Goal: Transaction & Acquisition: Book appointment/travel/reservation

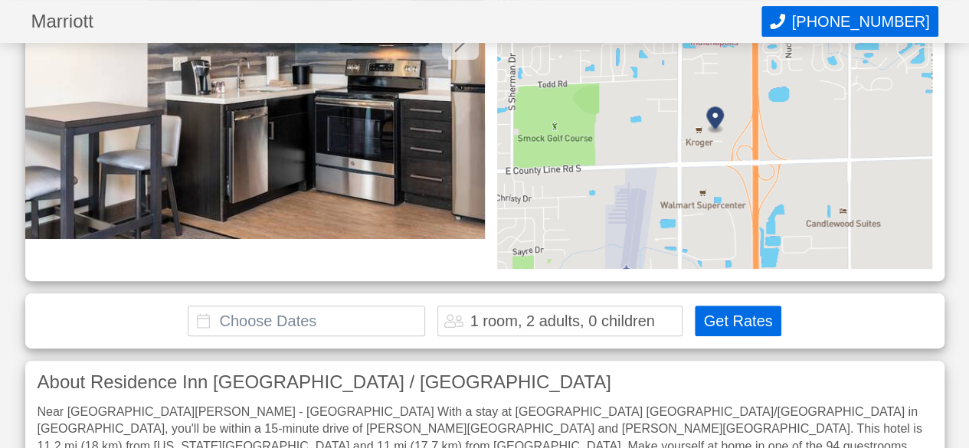
scroll to position [307, 0]
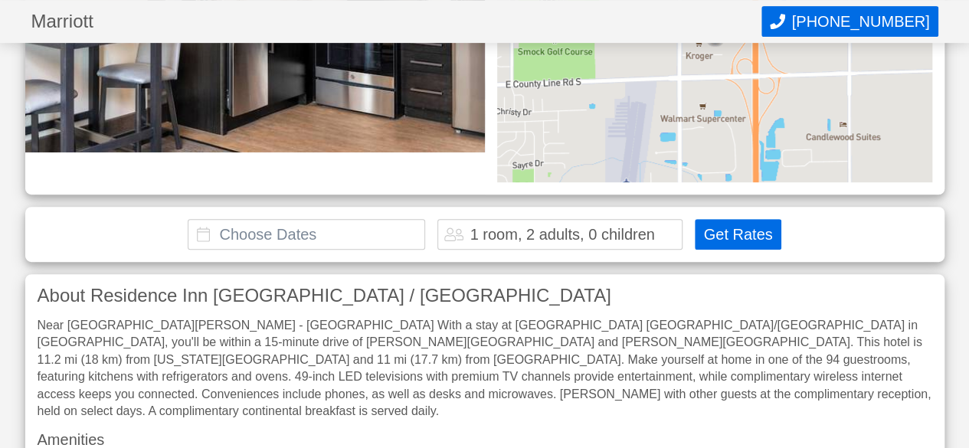
click at [319, 219] on input "text" at bounding box center [307, 234] width 238 height 31
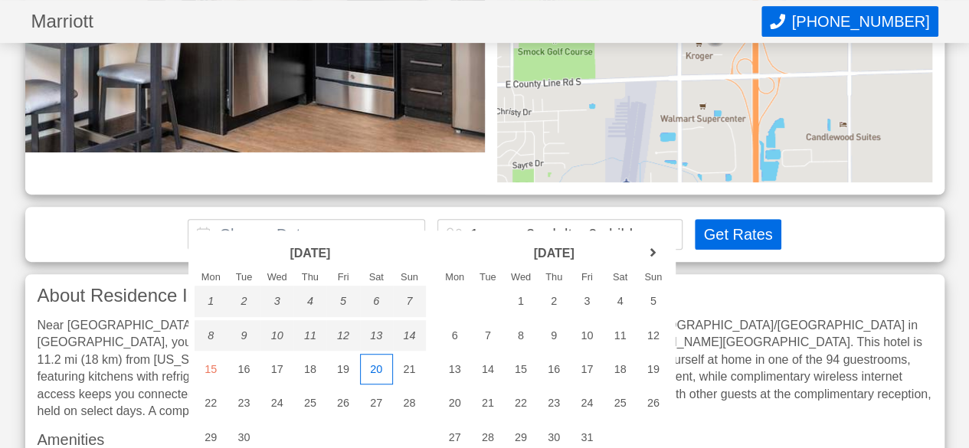
click at [379, 366] on div "20" at bounding box center [376, 369] width 33 height 31
type input "[DATE] - [DATE]"
click at [405, 372] on div "21" at bounding box center [409, 369] width 33 height 31
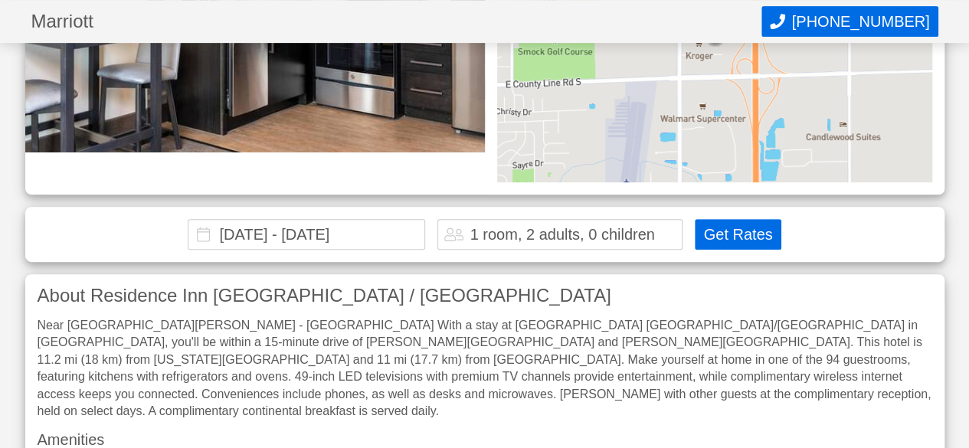
click at [556, 227] on div "1 room, 2 adults, 0 children" at bounding box center [562, 234] width 185 height 15
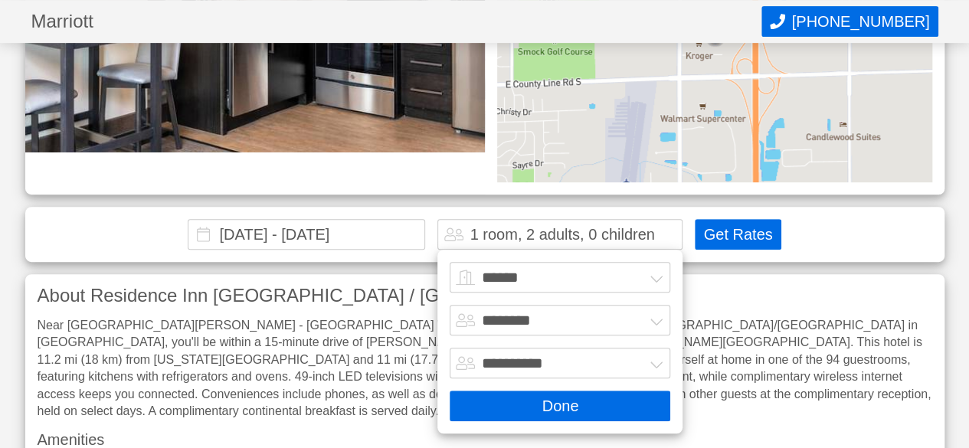
scroll to position [273, 0]
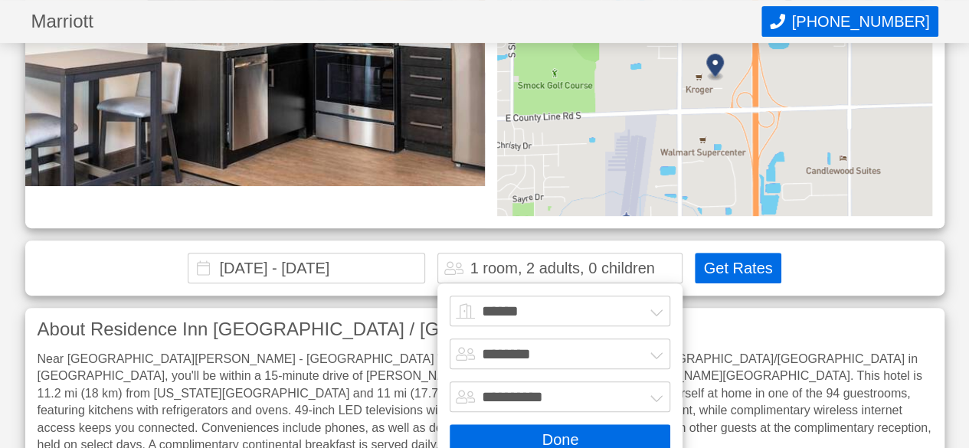
click at [582, 382] on select "**********" at bounding box center [560, 397] width 221 height 31
select select "*"
click at [450, 382] on select "**********" at bounding box center [560, 397] width 221 height 31
click at [556, 425] on button "Done" at bounding box center [560, 440] width 221 height 31
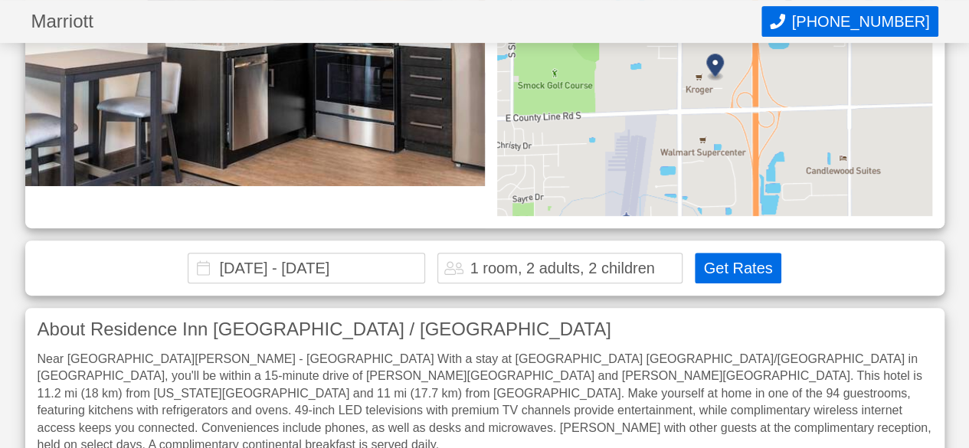
click at [731, 253] on button "Get Rates" at bounding box center [738, 268] width 86 height 31
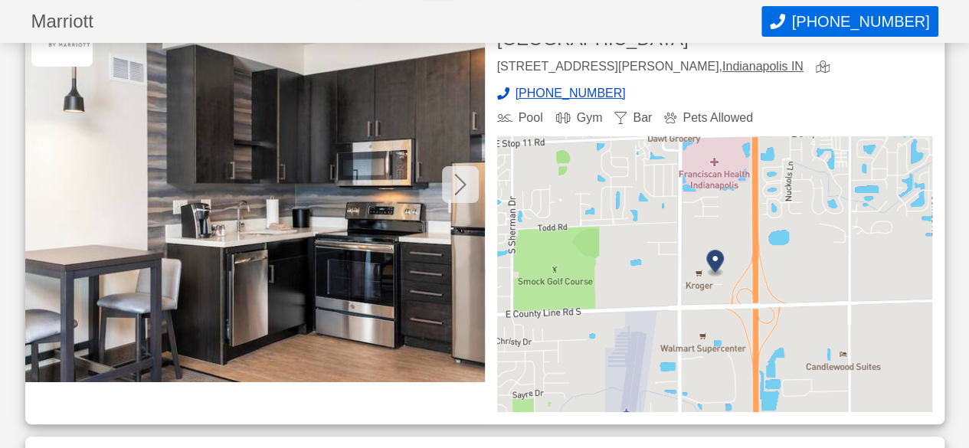
scroll to position [307, 0]
